Goal: Task Accomplishment & Management: Use online tool/utility

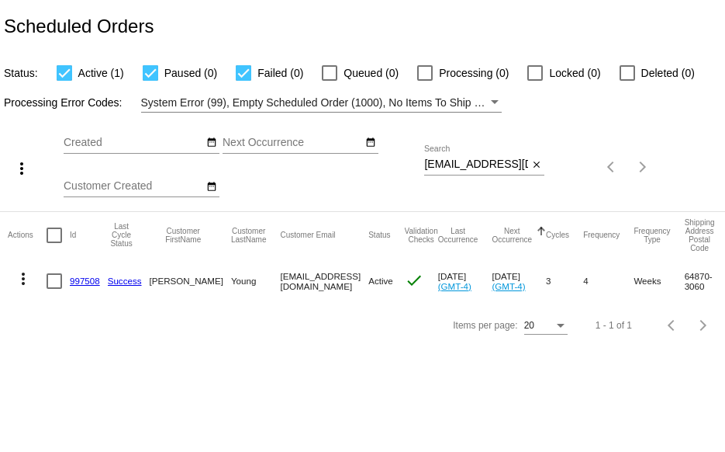
click at [86, 273] on mat-cell "997508" at bounding box center [89, 280] width 38 height 45
click at [85, 282] on link "997508" at bounding box center [85, 280] width 30 height 10
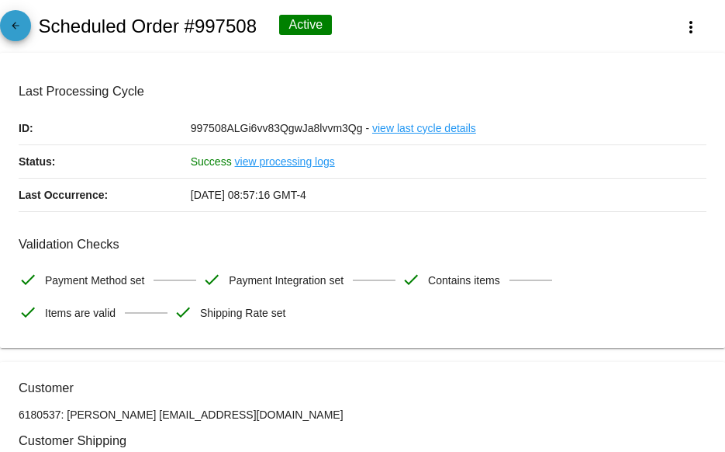
click at [17, 20] on mat-icon "arrow_back" at bounding box center [15, 29] width 19 height 19
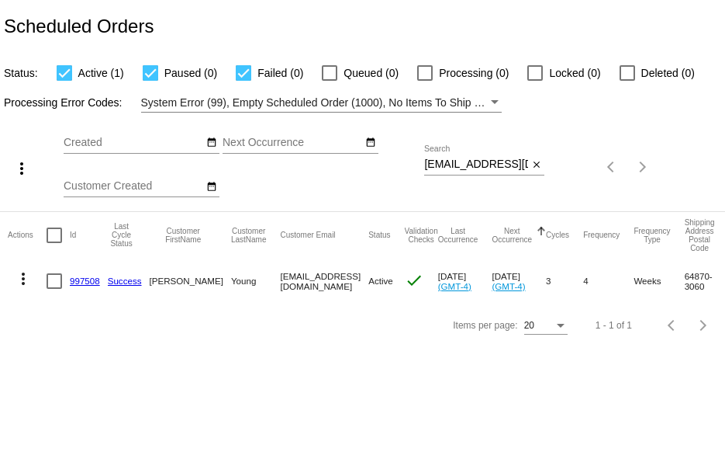
click at [22, 282] on mat-icon "more_vert" at bounding box center [23, 278] width 19 height 19
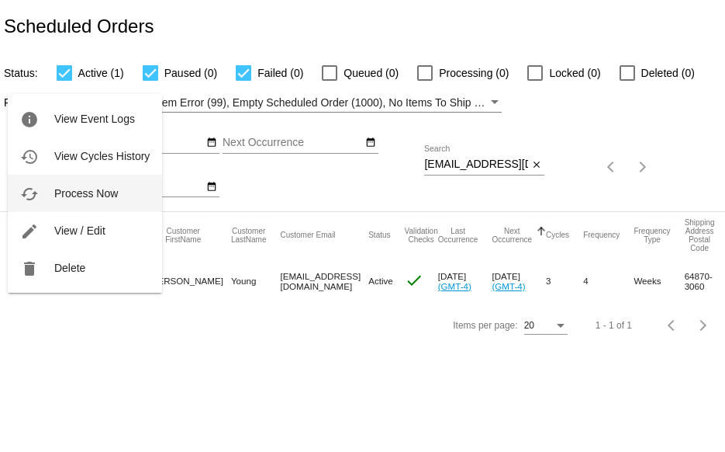
click at [109, 186] on button "cached Process Now" at bounding box center [85, 193] width 154 height 37
